Goal: Find contact information: Find contact information

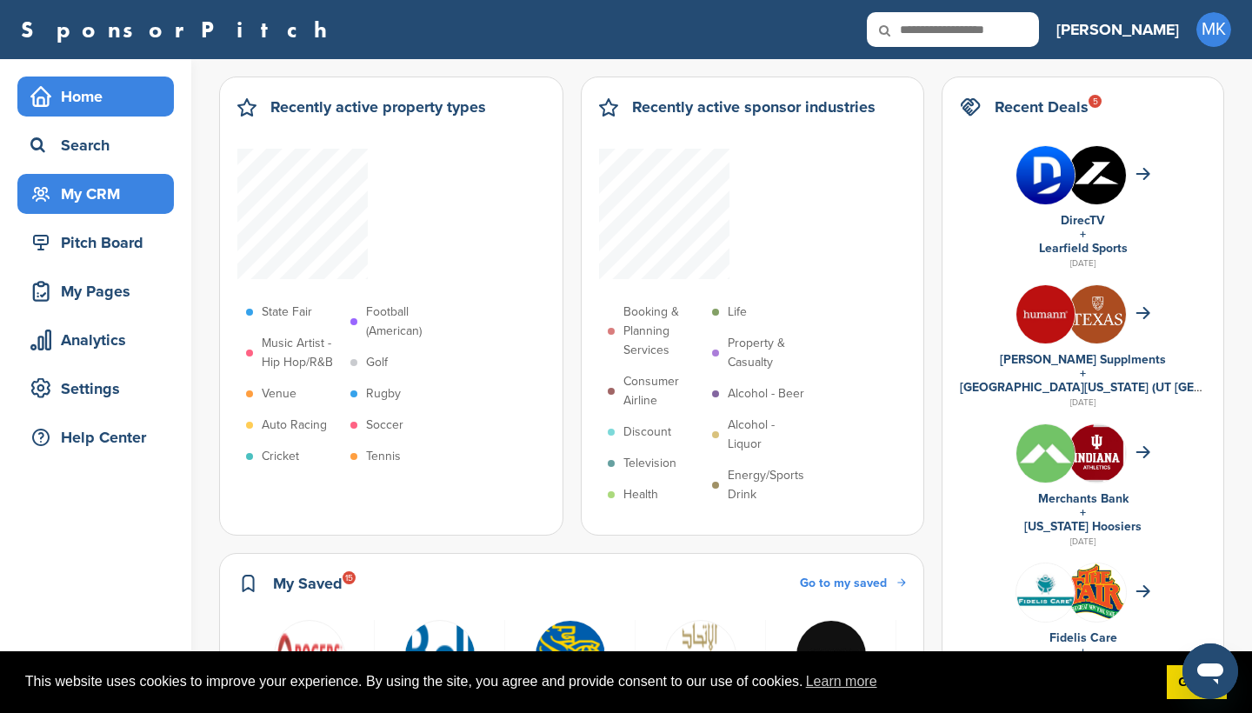
click at [155, 196] on div "My CRM" at bounding box center [100, 193] width 148 height 31
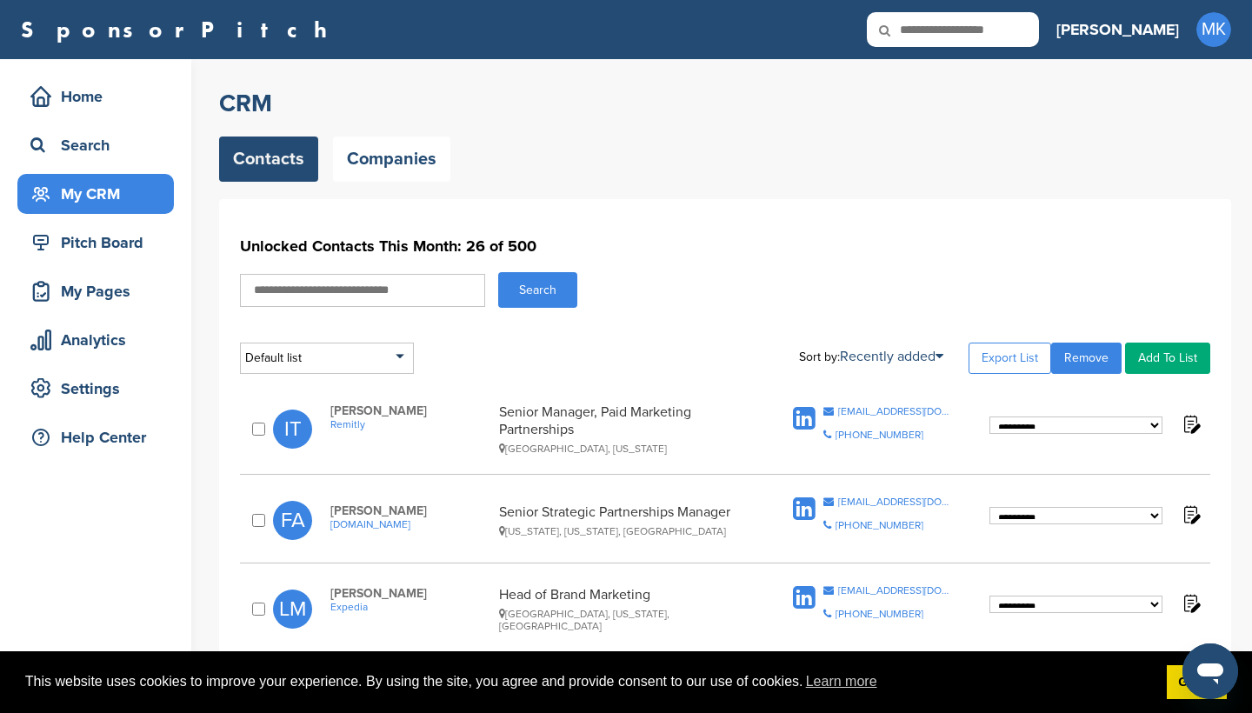
click at [271, 289] on input "text" at bounding box center [362, 290] width 245 height 33
type input "******"
click at [537, 289] on button "Search" at bounding box center [537, 290] width 79 height 36
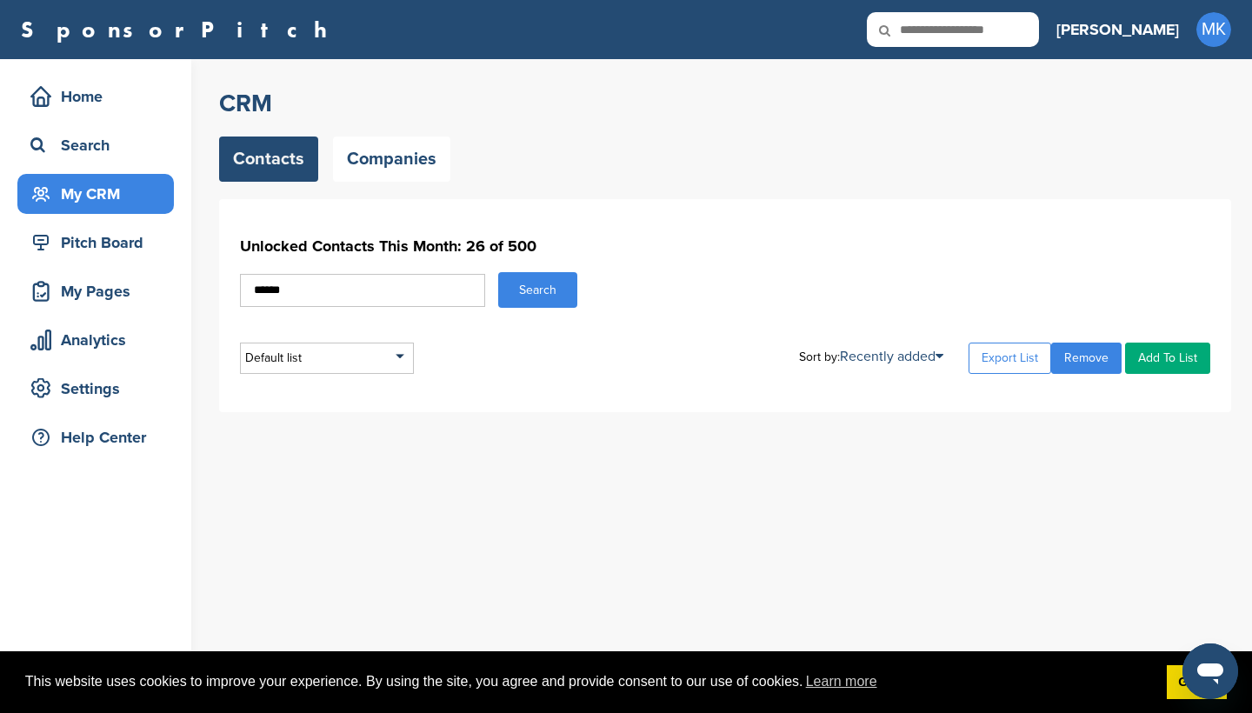
drag, startPoint x: 444, startPoint y: 289, endPoint x: 194, endPoint y: 289, distance: 250.4
click at [194, 289] on div "Home Search My CRM Pitch Board My Pages Analytics Settings Help Center CRM Cont…" at bounding box center [626, 386] width 1252 height 654
click at [926, 35] on icon at bounding box center [896, 30] width 59 height 37
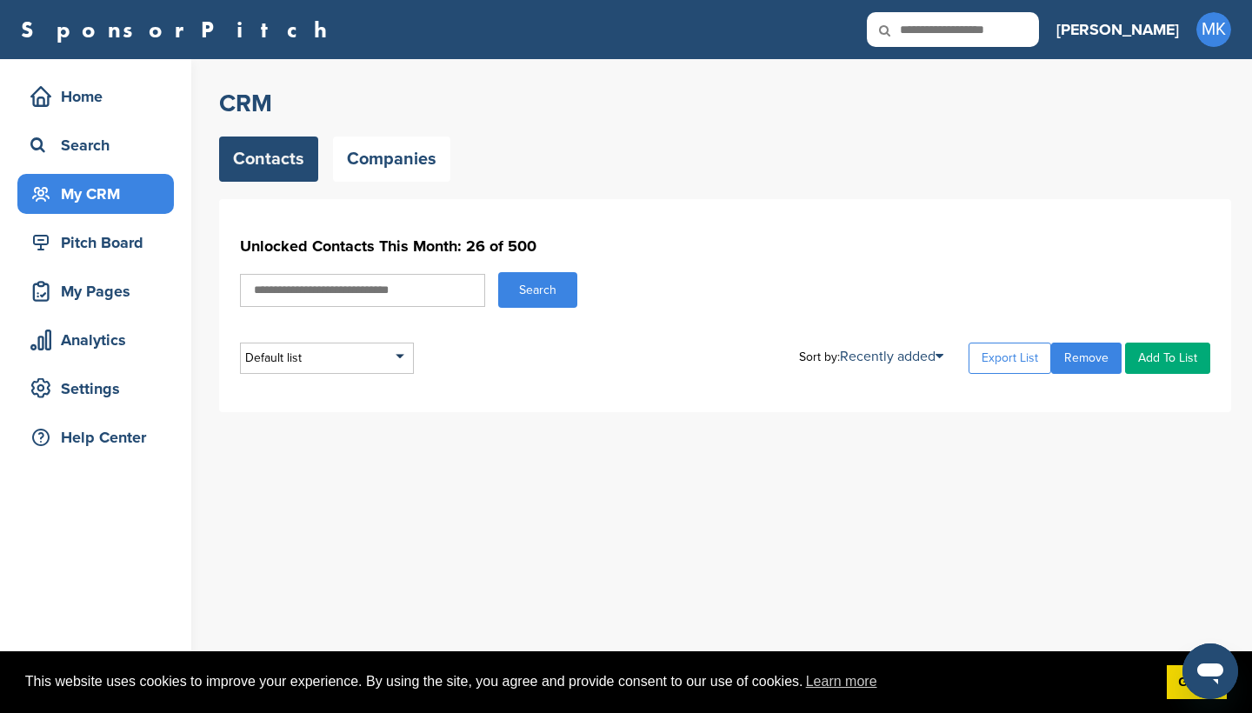
click at [926, 30] on icon at bounding box center [896, 30] width 59 height 37
click at [1016, 30] on input "text" at bounding box center [953, 29] width 172 height 35
type input "******"
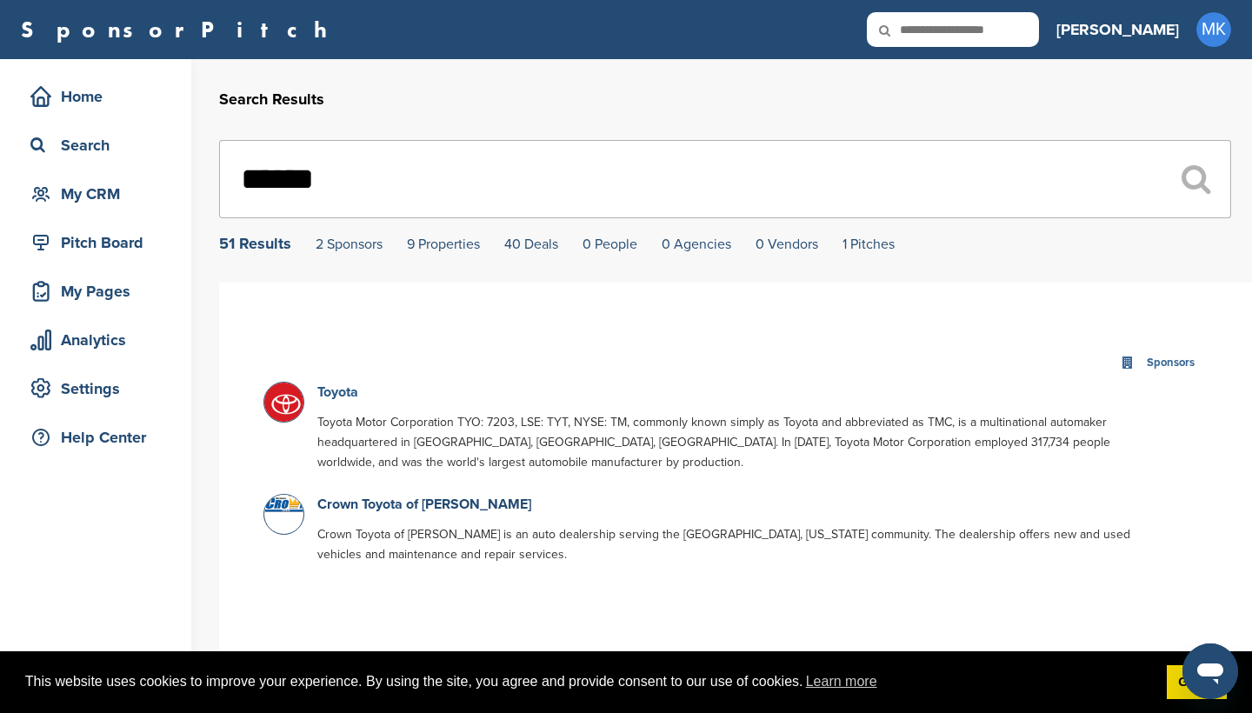
click at [329, 392] on link "Toyota" at bounding box center [337, 391] width 41 height 17
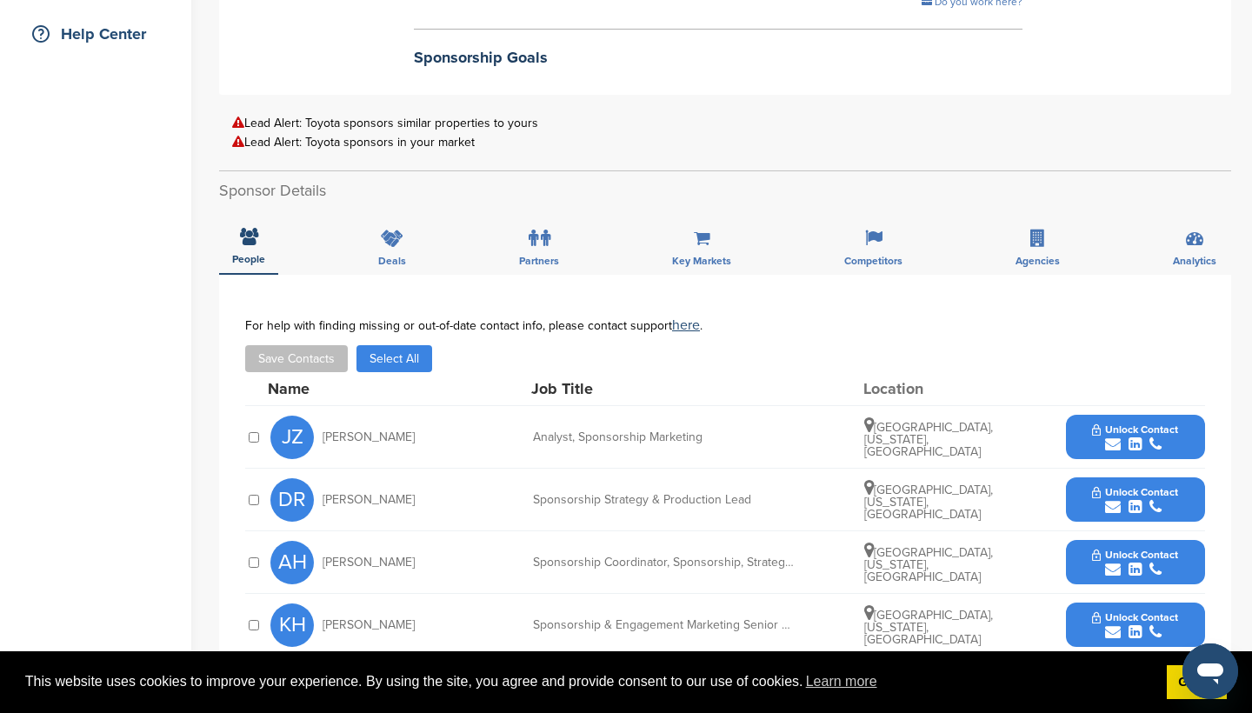
scroll to position [405, 0]
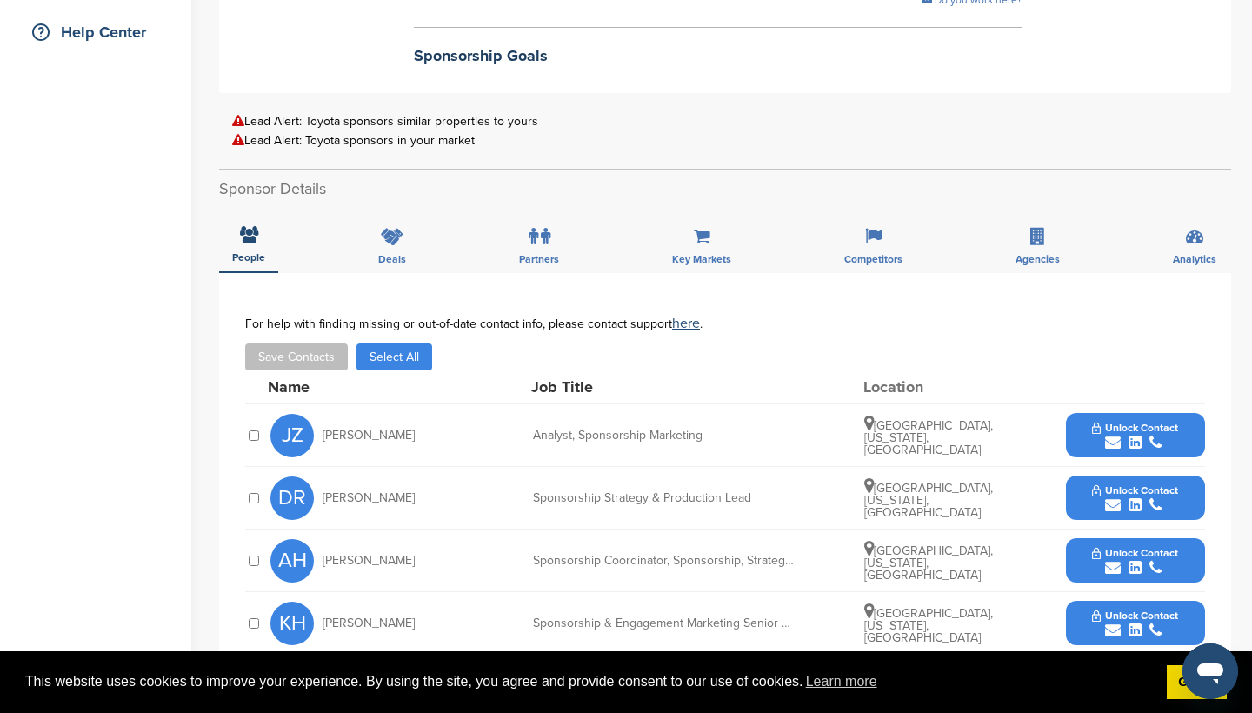
click at [1122, 423] on span "Unlock Contact" at bounding box center [1135, 428] width 86 height 12
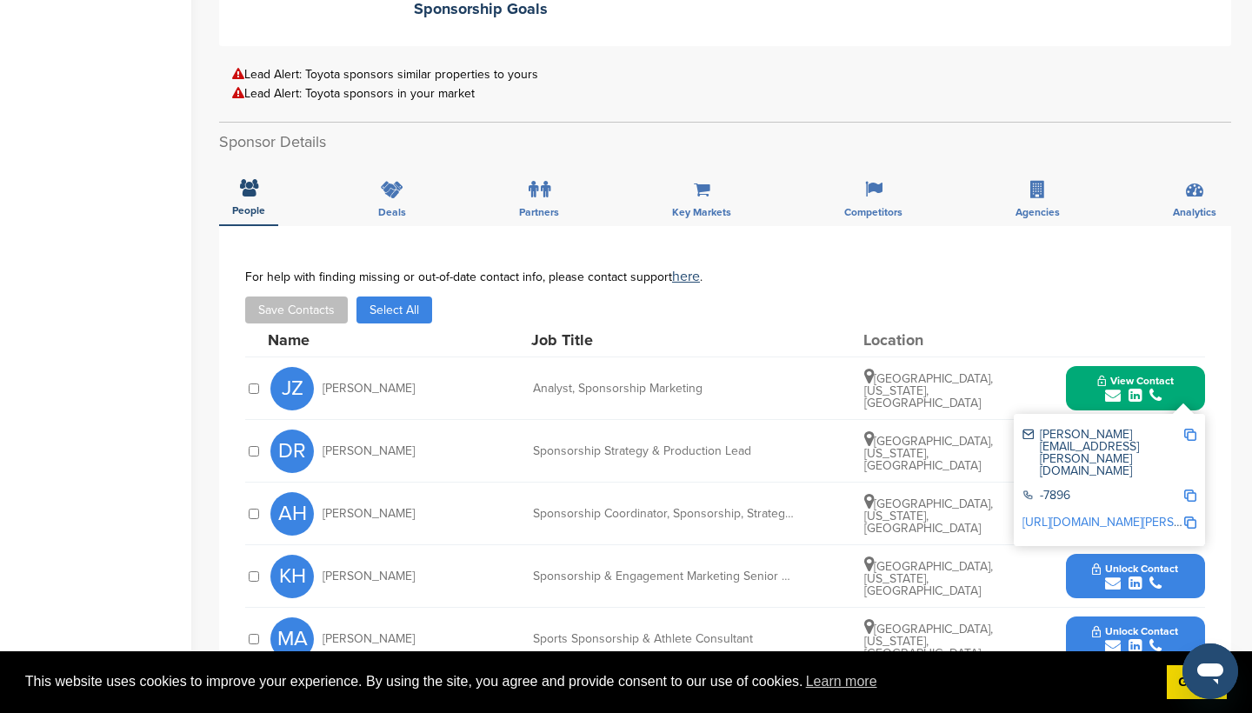
scroll to position [459, 0]
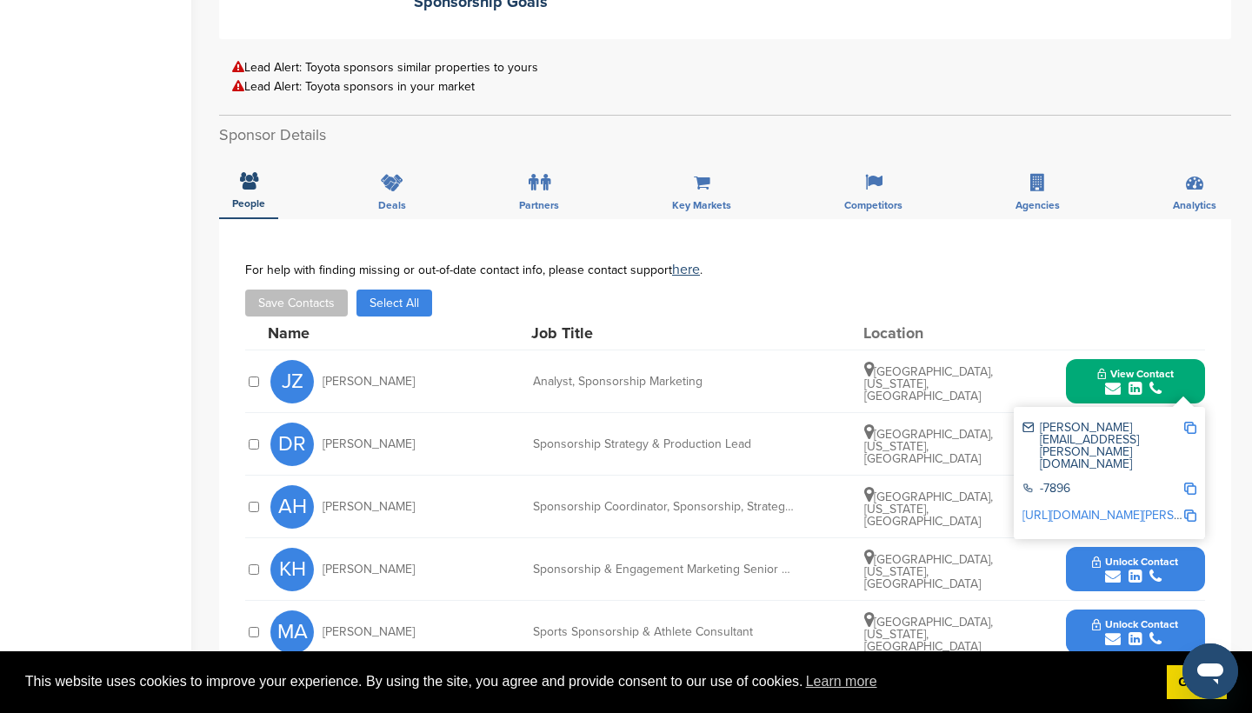
click at [1060, 274] on div "For help with finding missing or out-of-date contact info, please contact suppo…" at bounding box center [725, 270] width 960 height 14
click at [1035, 365] on div "JZ Jacob Zuk Analyst, Sponsorship Marketing Dallas, Texas, United States View C…" at bounding box center [737, 381] width 934 height 62
click at [1094, 369] on button "View Contact" at bounding box center [1135, 382] width 118 height 52
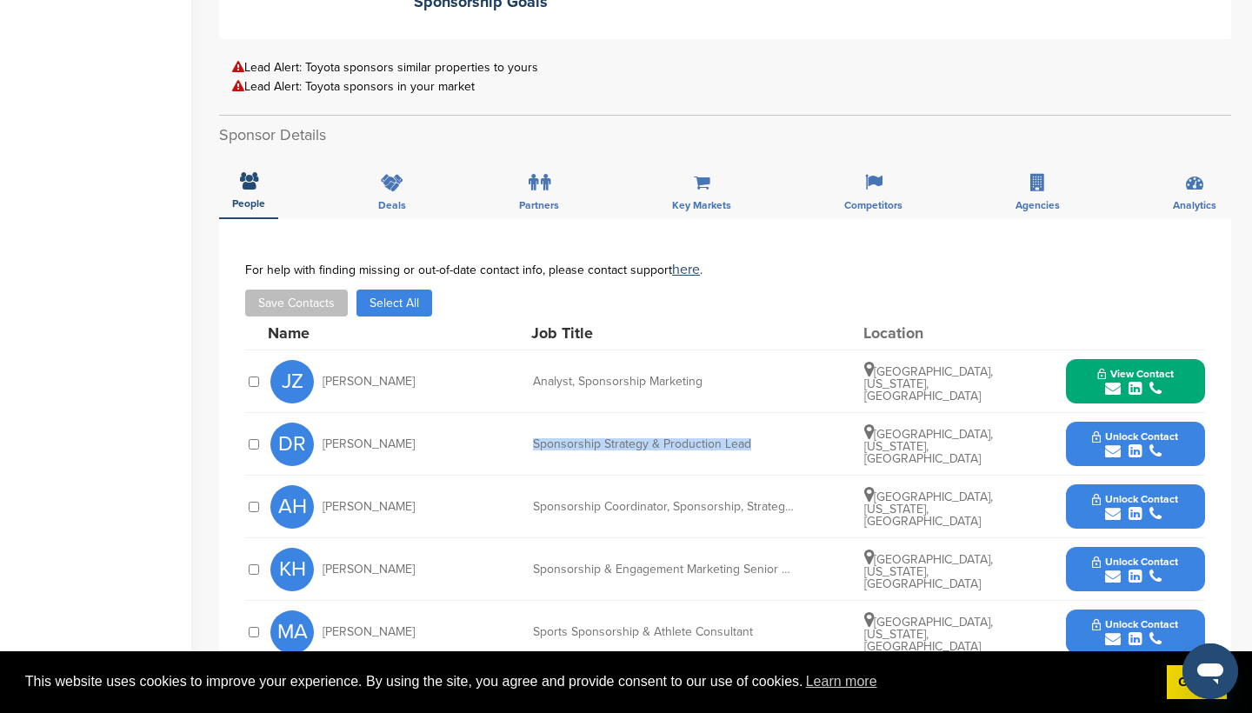
drag, startPoint x: 529, startPoint y: 446, endPoint x: 759, endPoint y: 444, distance: 230.4
click at [759, 444] on div "DR Darcey Rayner Sponsorship Strategy & Production Lead Dallas, Texas, United S…" at bounding box center [737, 444] width 934 height 62
click at [759, 444] on div "Sponsorship Strategy & Production Lead" at bounding box center [663, 444] width 261 height 12
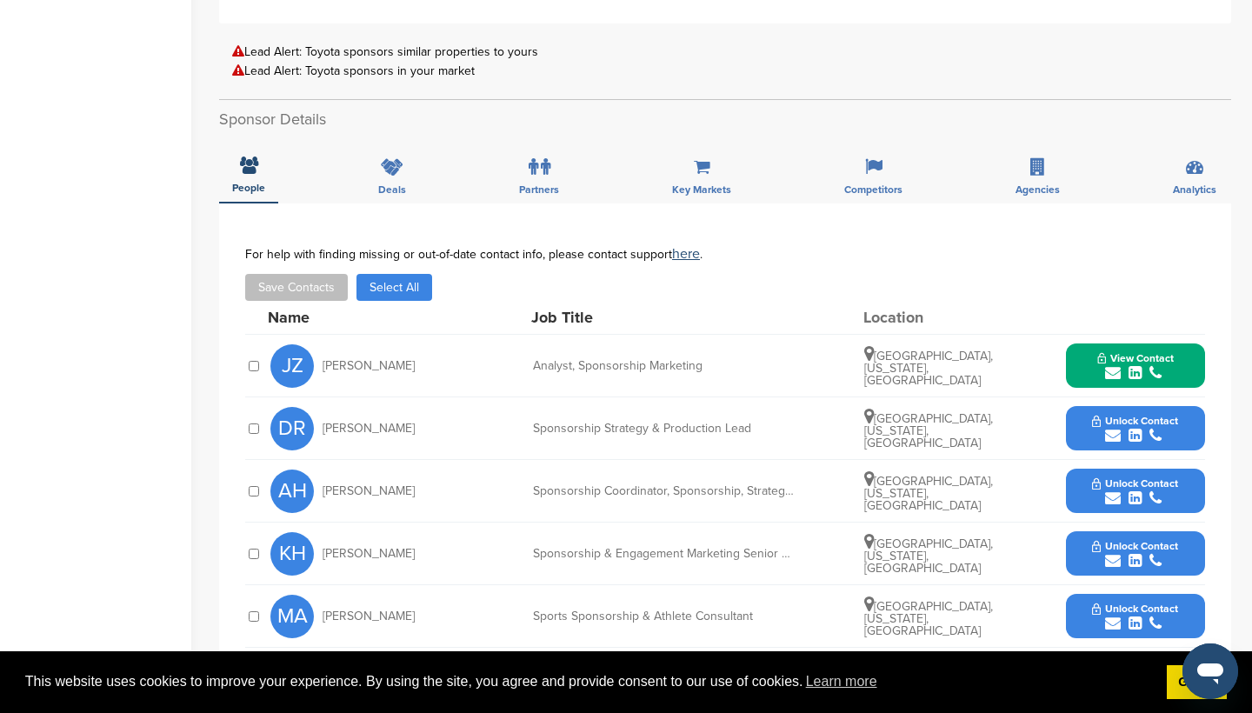
scroll to position [477, 0]
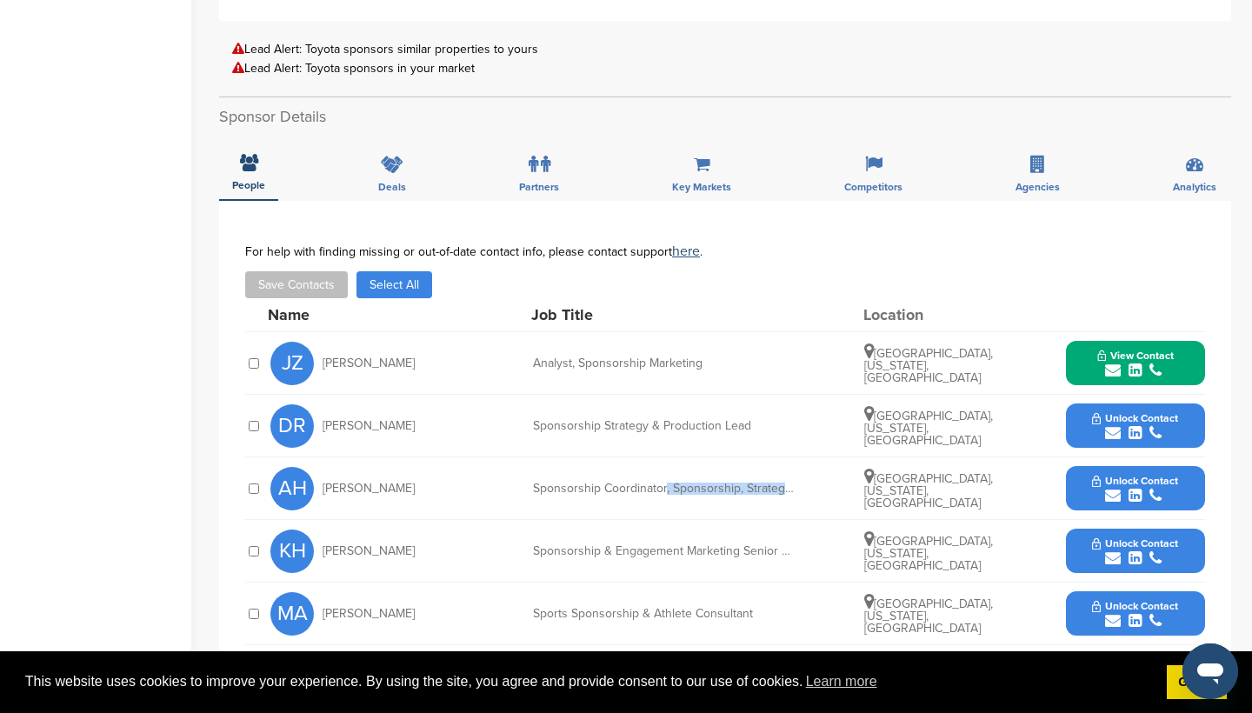
drag, startPoint x: 662, startPoint y: 489, endPoint x: 804, endPoint y: 489, distance: 141.7
click at [804, 489] on div "AH Alice Howard Sponsorship Coordinator, Sponsorship, Strategy and Production F…" at bounding box center [737, 488] width 934 height 62
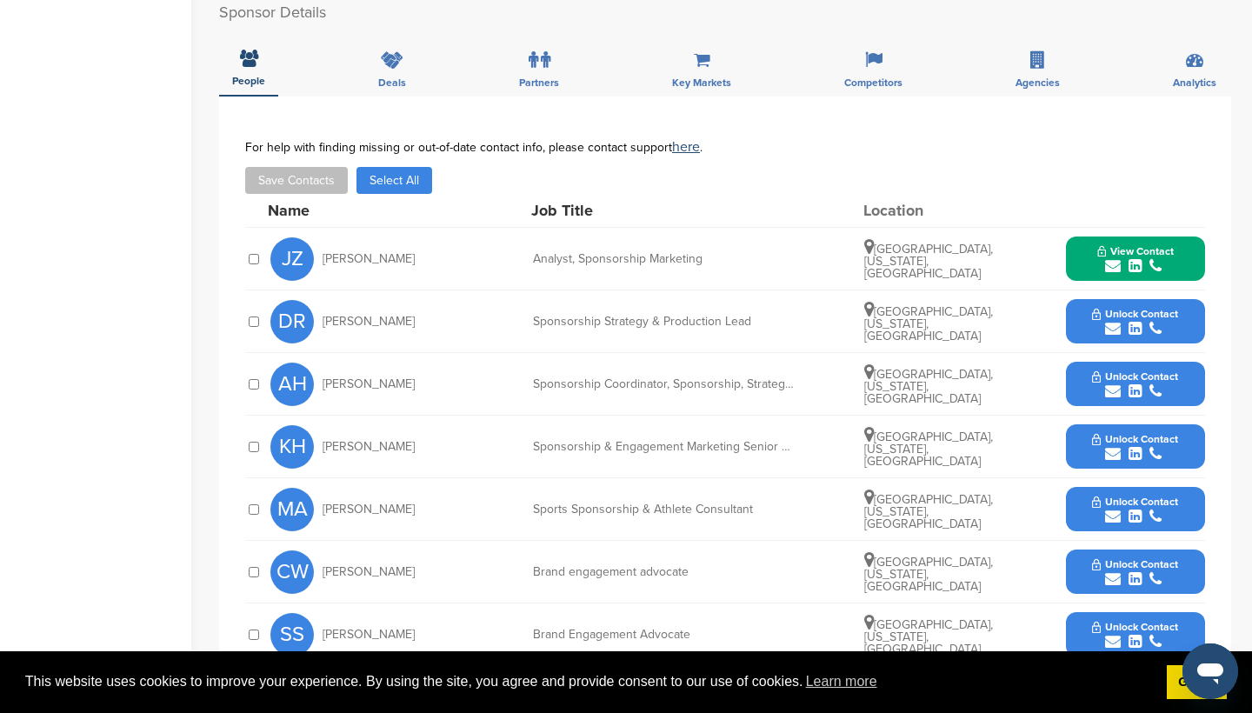
scroll to position [582, 0]
drag, startPoint x: 529, startPoint y: 509, endPoint x: 777, endPoint y: 513, distance: 247.8
click at [777, 513] on div "MA Mackenzie Abely Sports Sponsorship & Athlete Consultant Dallas, Texas, Unite…" at bounding box center [737, 509] width 934 height 62
click at [777, 513] on div "Sports Sponsorship & Athlete Consultant" at bounding box center [663, 509] width 261 height 12
click at [1090, 434] on button "Unlock Contact" at bounding box center [1135, 447] width 128 height 52
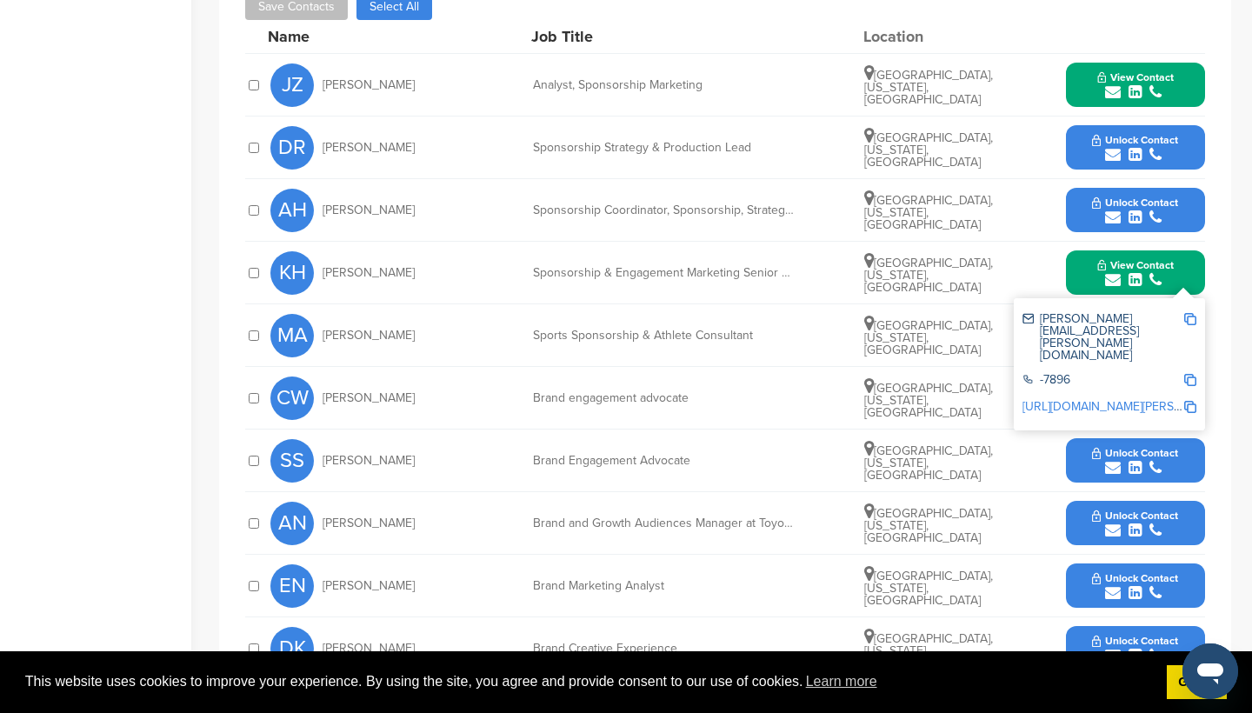
scroll to position [759, 0]
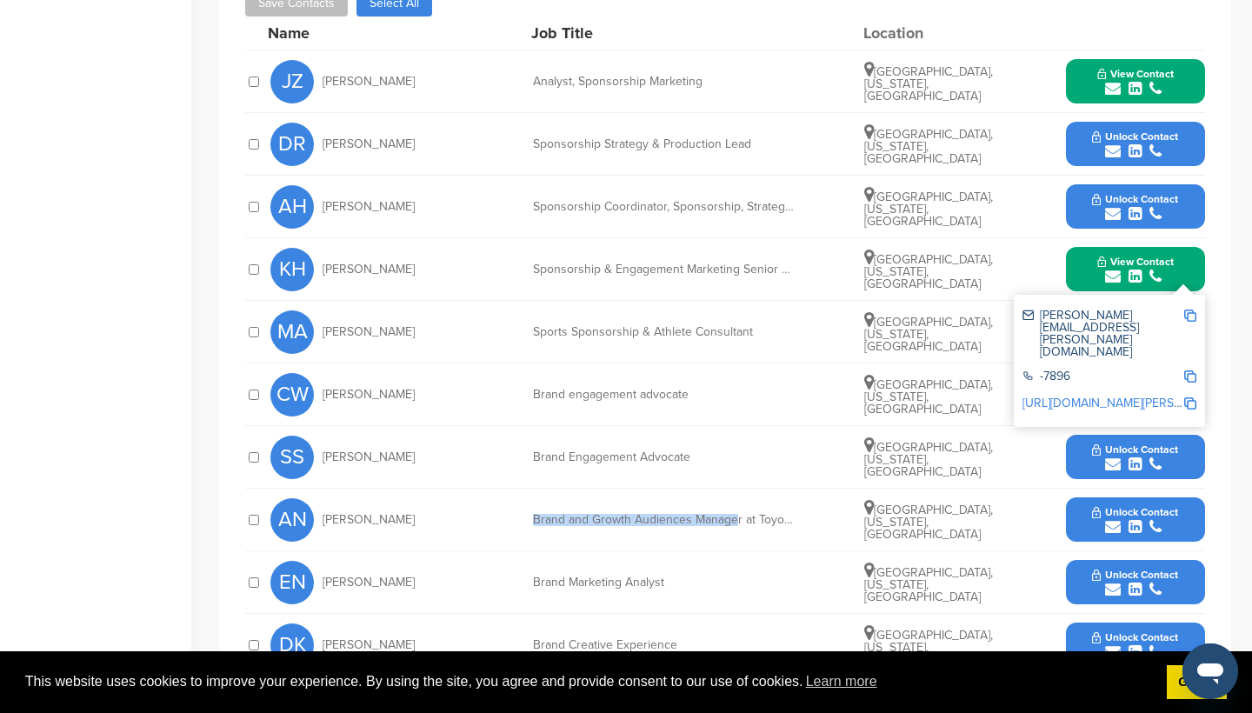
drag, startPoint x: 532, startPoint y: 518, endPoint x: 736, endPoint y: 526, distance: 204.4
click at [736, 526] on div "Brand and Growth Audiences Manager at Toyota [GEOGRAPHIC_DATA]" at bounding box center [663, 520] width 261 height 12
click at [1087, 509] on button "Unlock Contact" at bounding box center [1135, 520] width 128 height 52
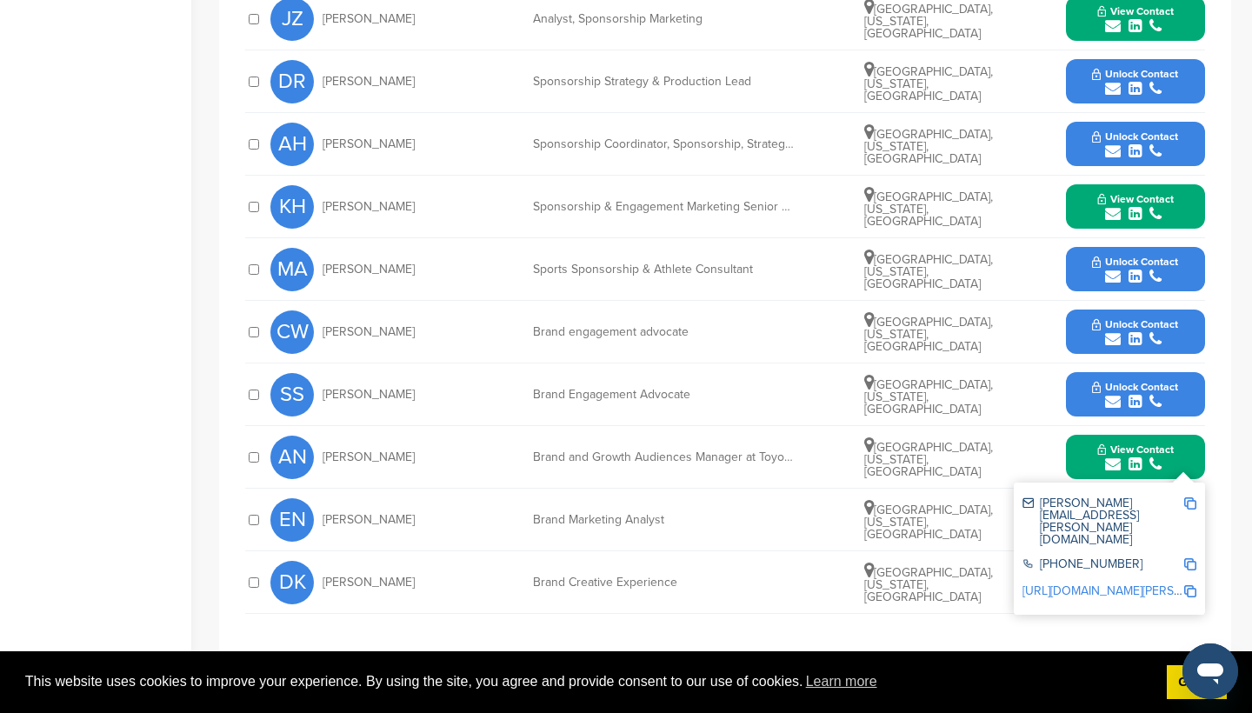
scroll to position [825, 0]
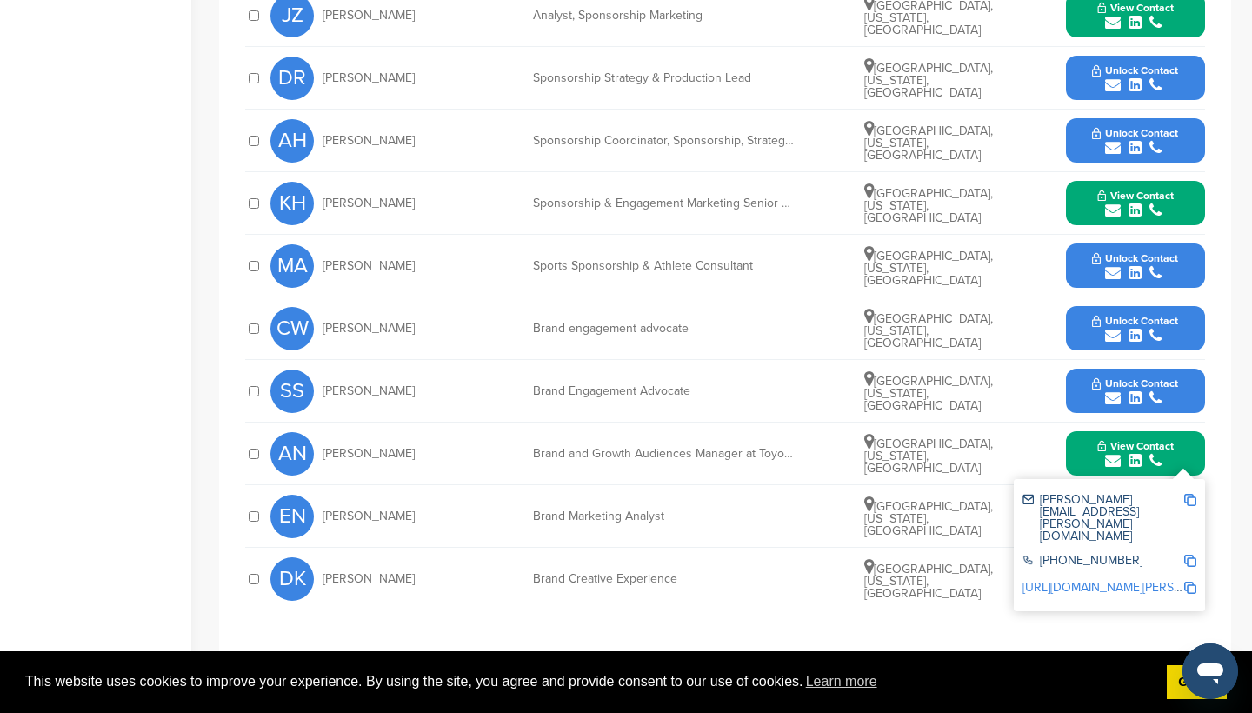
click at [701, 511] on div "Brand Marketing Analyst" at bounding box center [663, 516] width 261 height 12
drag, startPoint x: 529, startPoint y: 516, endPoint x: 699, endPoint y: 516, distance: 170.4
click at [699, 516] on div "EN Elizabeth Navarro Brand Marketing Analyst Dallas, Texas, United States Unloc…" at bounding box center [737, 516] width 934 height 62
click at [699, 517] on div "Brand Marketing Analyst" at bounding box center [663, 516] width 261 height 12
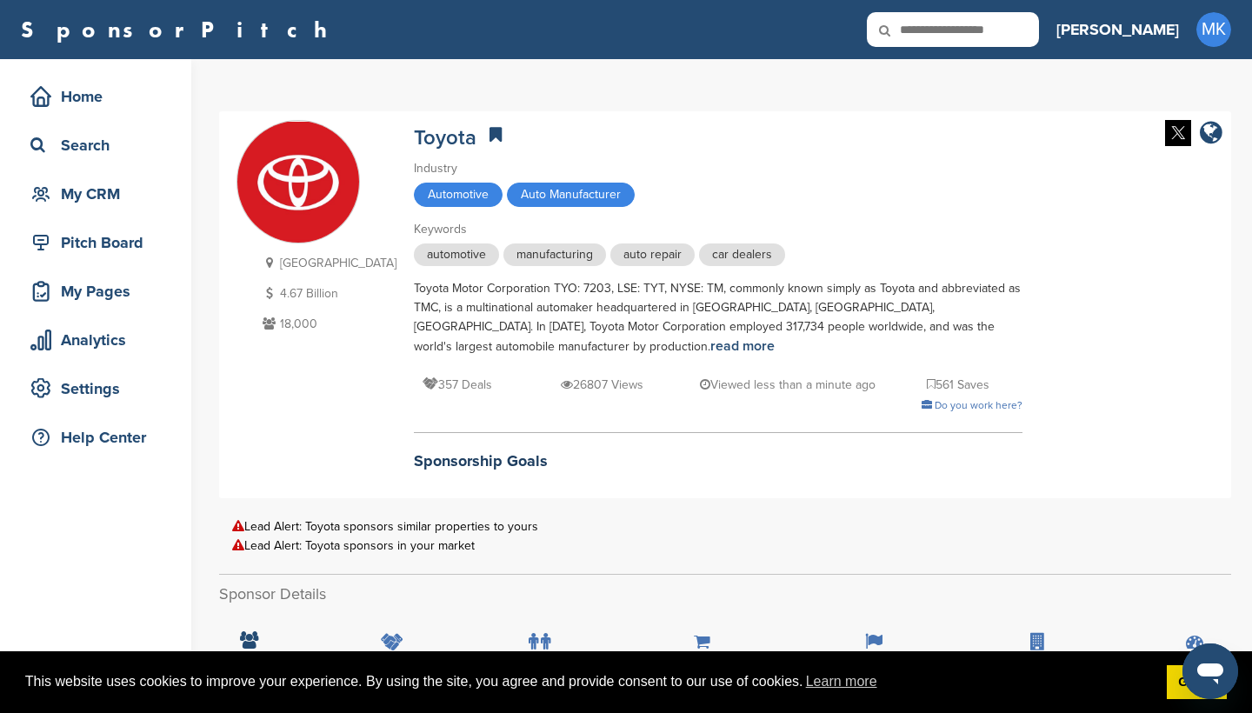
scroll to position [0, 0]
click at [927, 382] on icon at bounding box center [931, 384] width 9 height 12
click at [139, 201] on div "My CRM" at bounding box center [100, 193] width 148 height 31
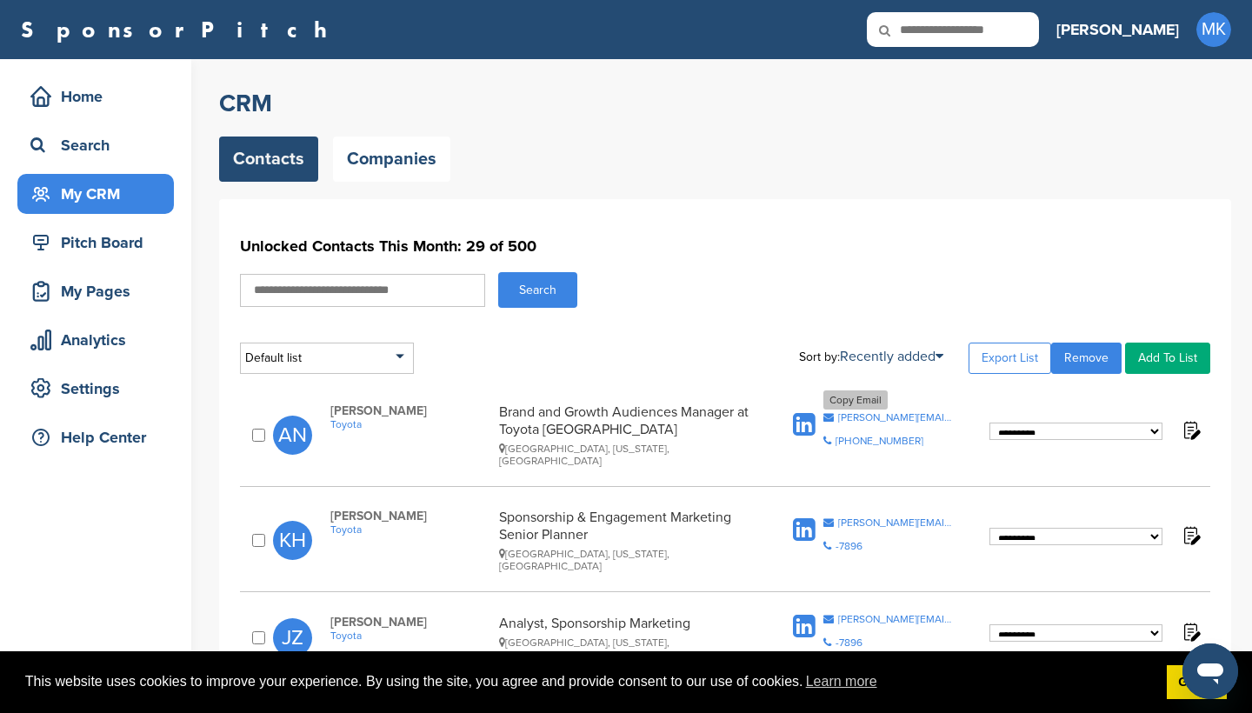
click at [854, 412] on div "[PERSON_NAME][EMAIL_ADDRESS][PERSON_NAME][DOMAIN_NAME]" at bounding box center [896, 417] width 116 height 10
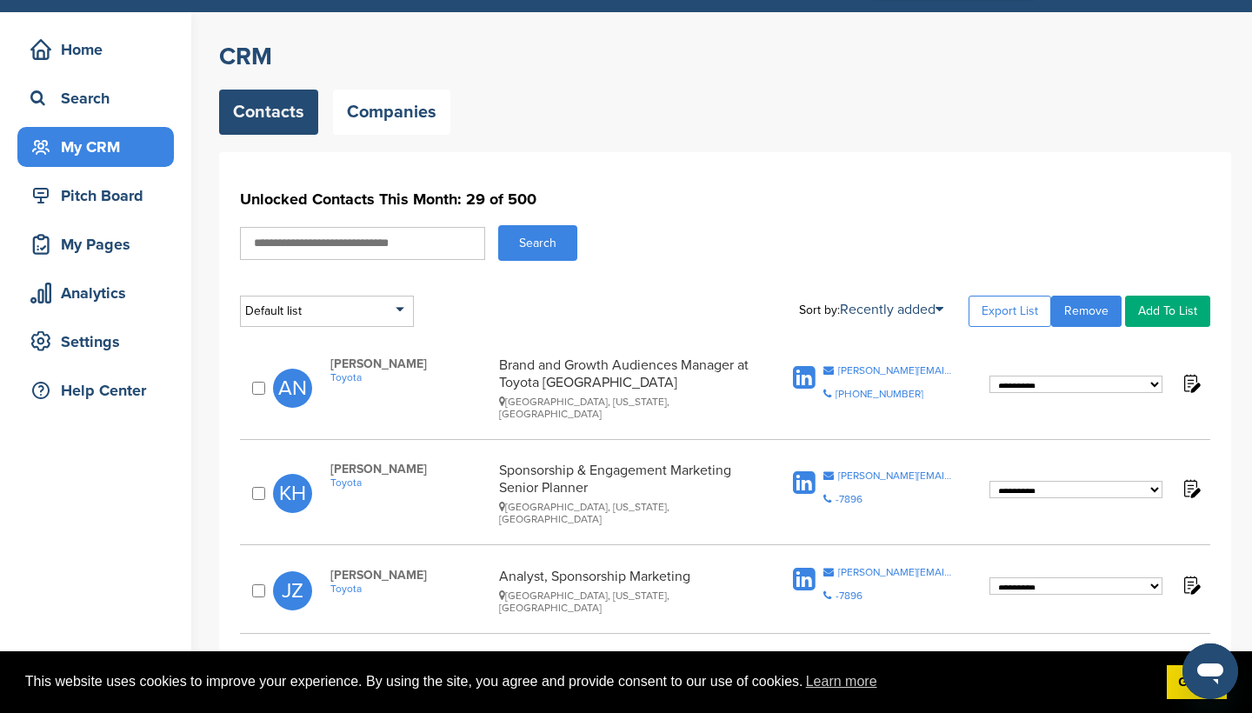
scroll to position [50, 0]
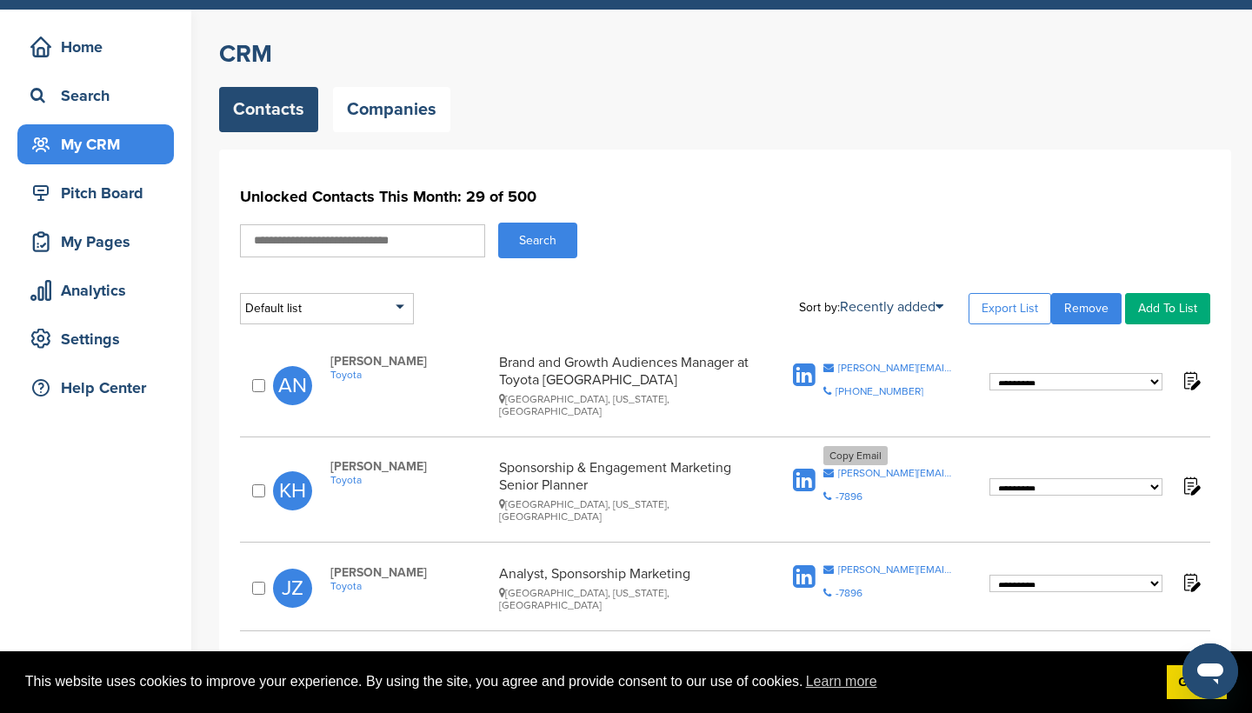
click at [860, 468] on div "[PERSON_NAME][EMAIL_ADDRESS][PERSON_NAME][DOMAIN_NAME]" at bounding box center [896, 473] width 116 height 10
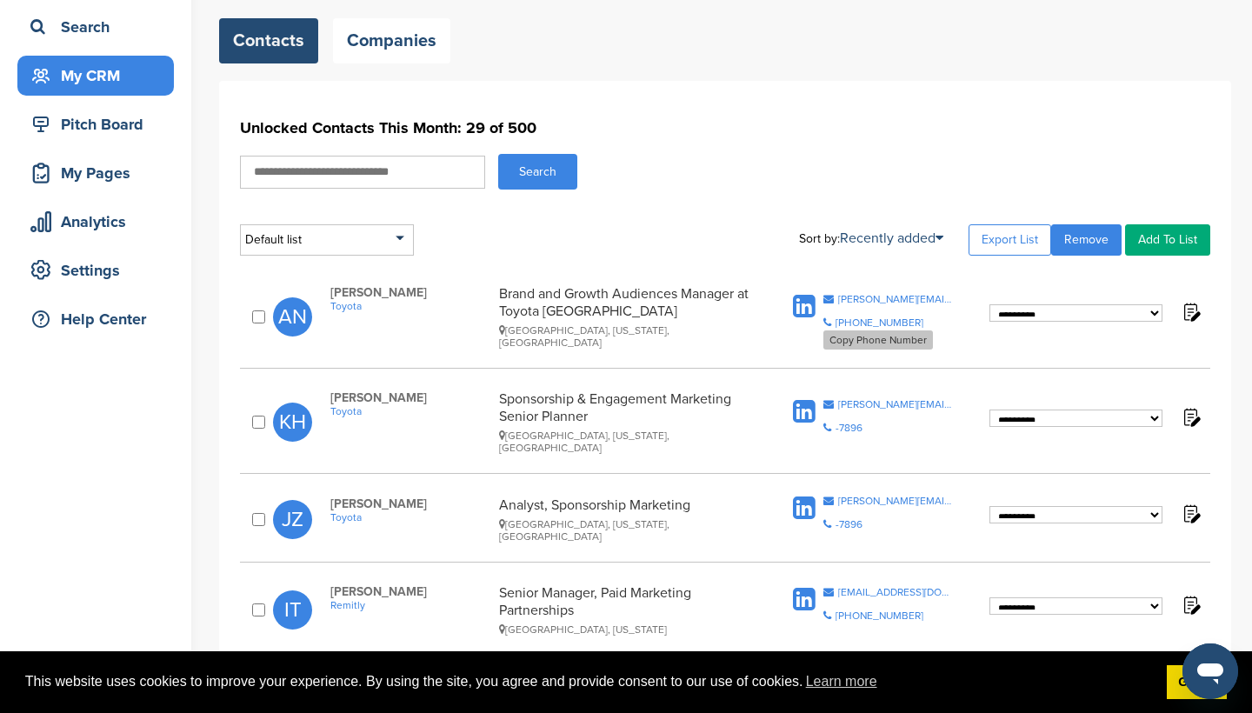
scroll to position [125, 0]
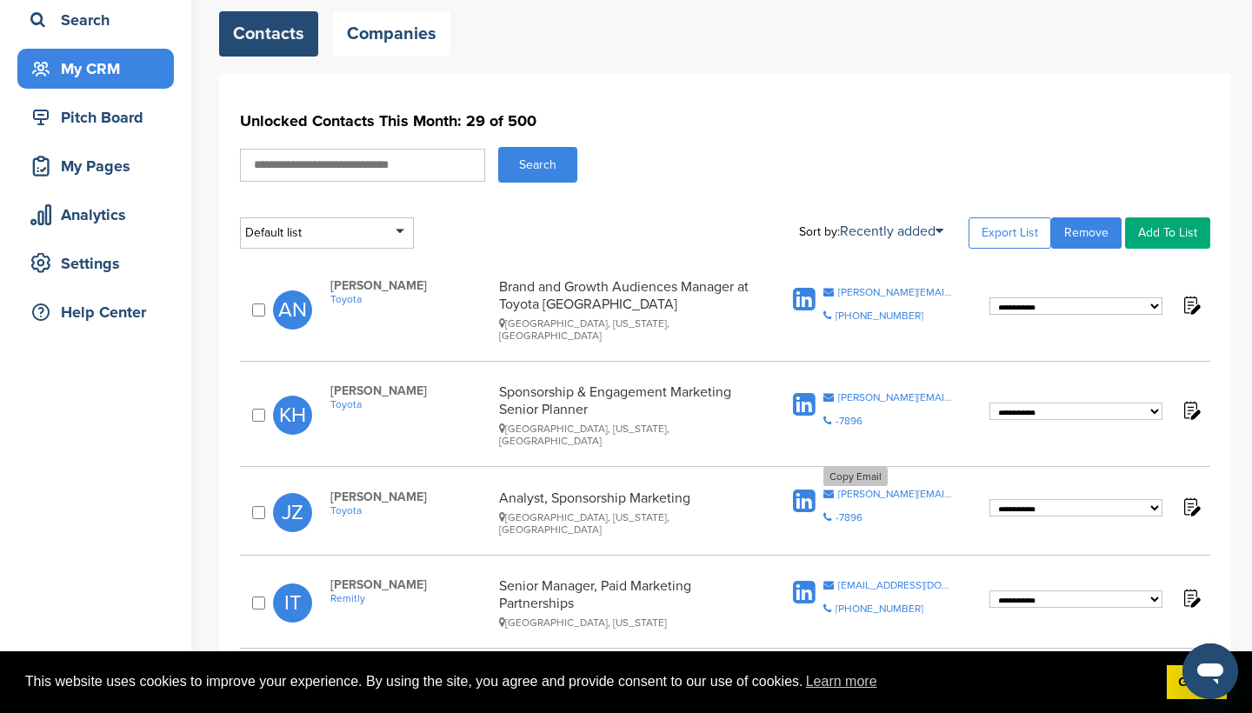
click at [857, 489] on div "[PERSON_NAME][EMAIL_ADDRESS][PERSON_NAME][DOMAIN_NAME]" at bounding box center [896, 494] width 116 height 10
